Goal: Task Accomplishment & Management: Manage account settings

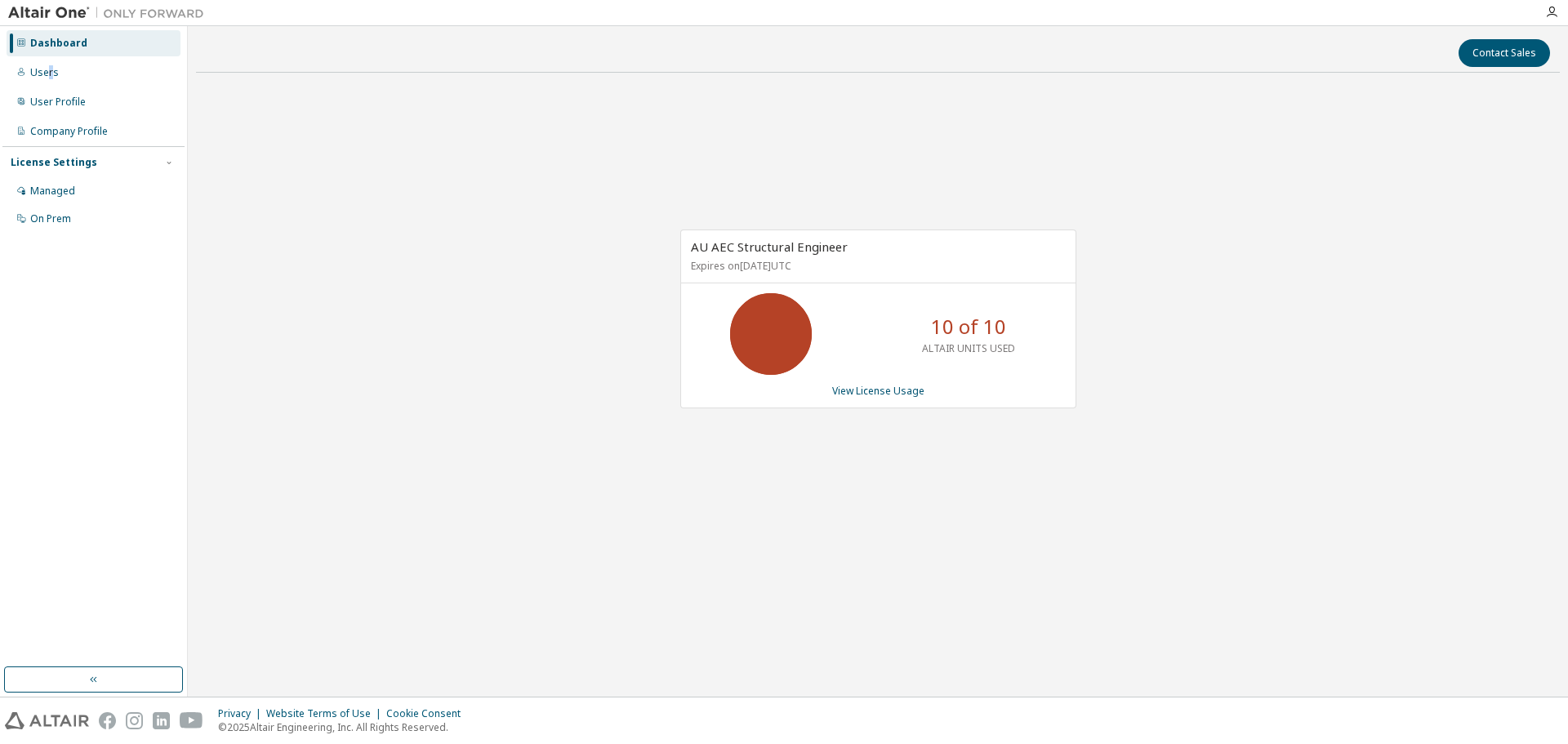
click at [49, 71] on div "Users" at bounding box center [44, 72] width 28 height 13
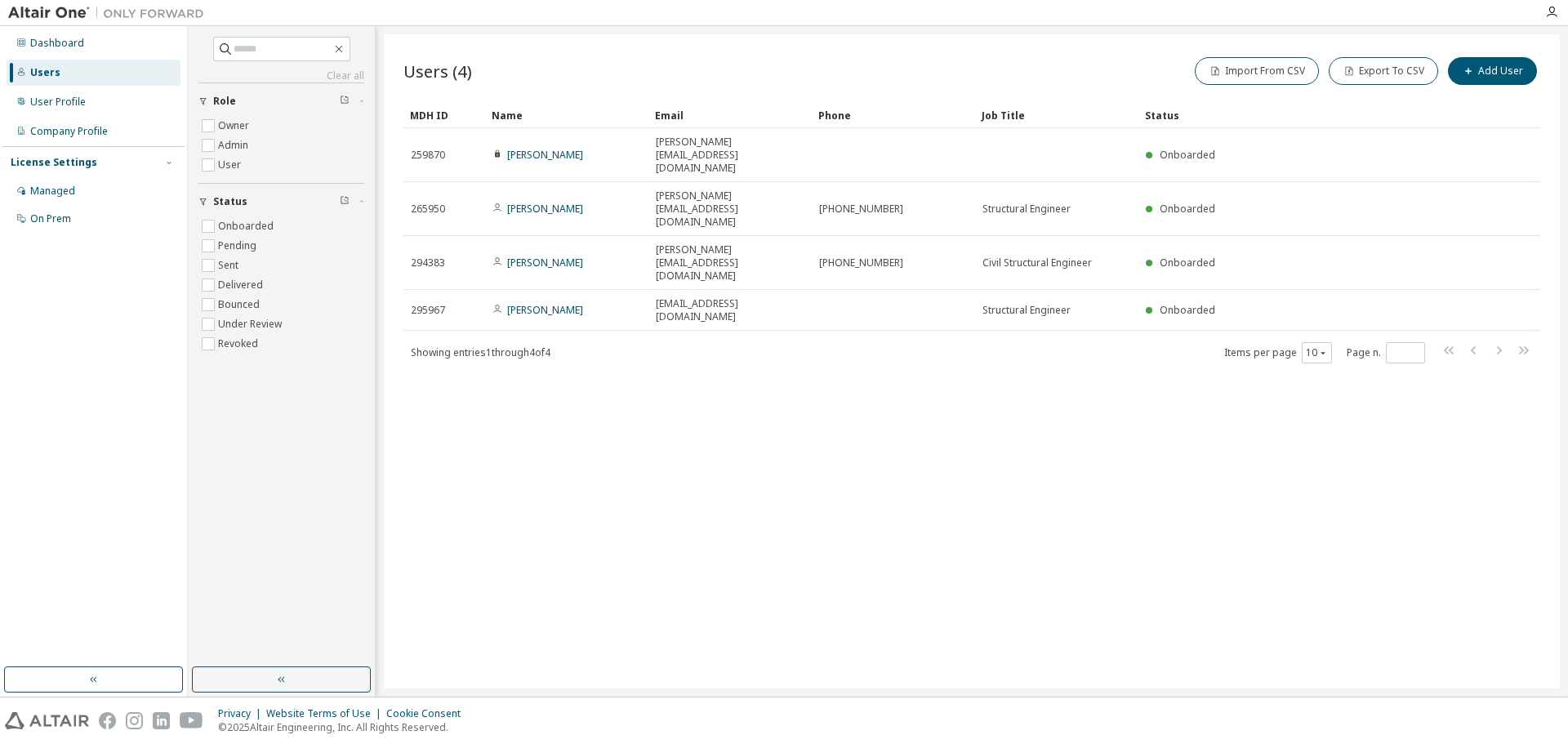
click at [515, 201] on link "Luca Cantarini" at bounding box center [545, 208] width 76 height 14
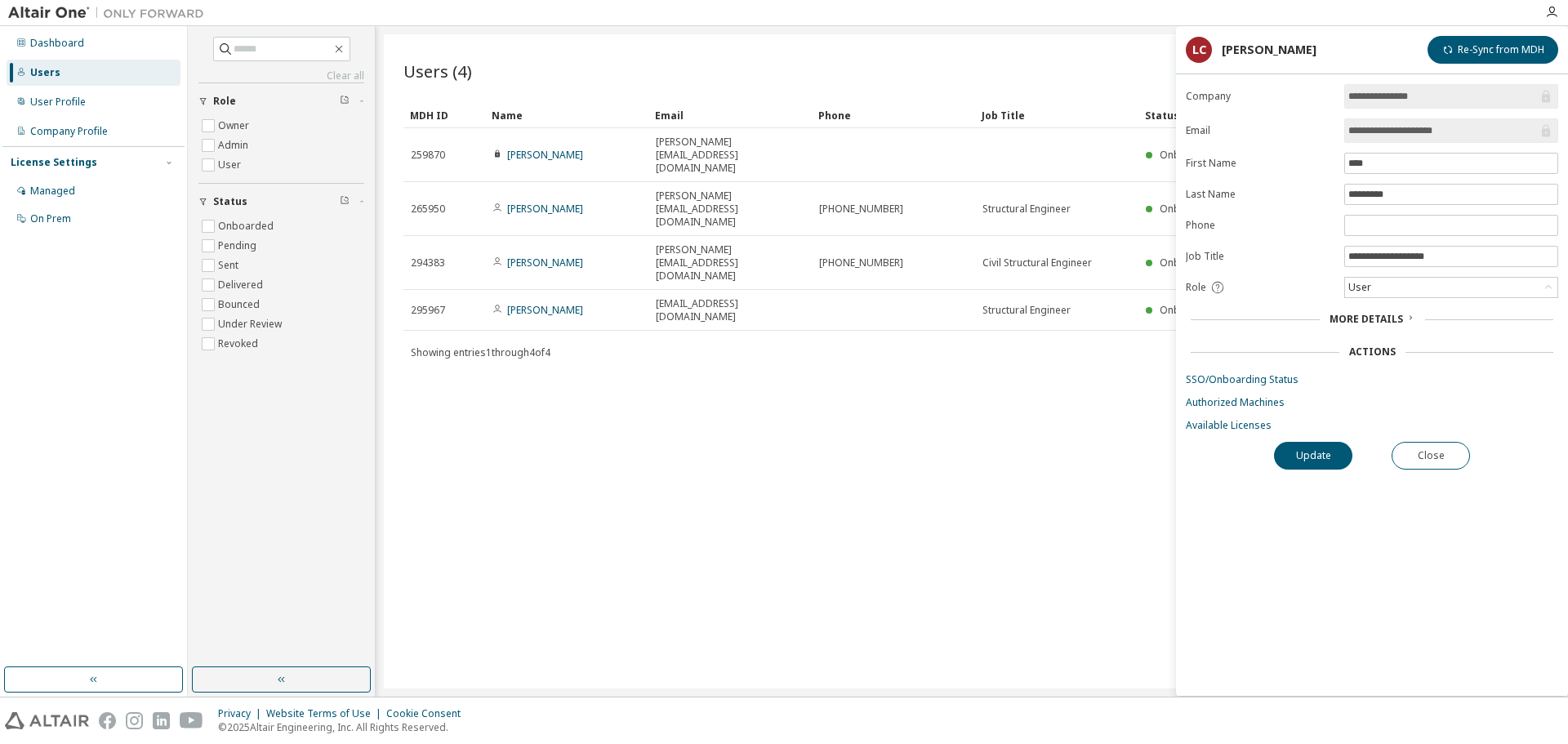
click at [796, 446] on div "Users (4) Import From CSV Export To CSV Add User Clear Load Save Save As Field …" at bounding box center [972, 361] width 1177 height 654
